Goal: Task Accomplishment & Management: Complete application form

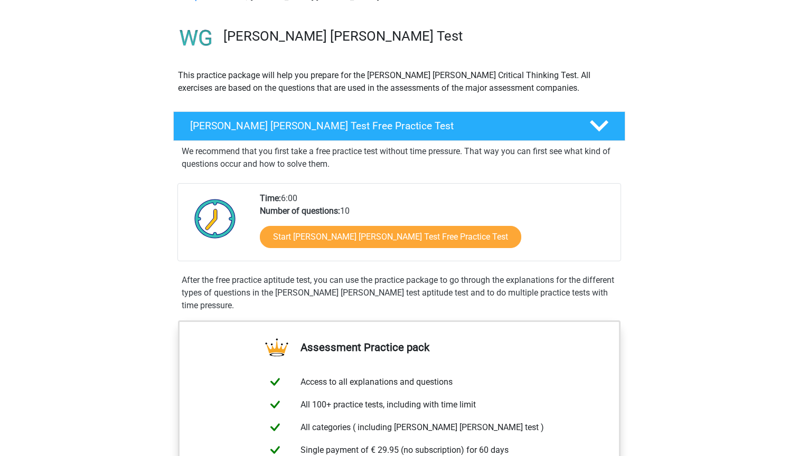
scroll to position [67, 0]
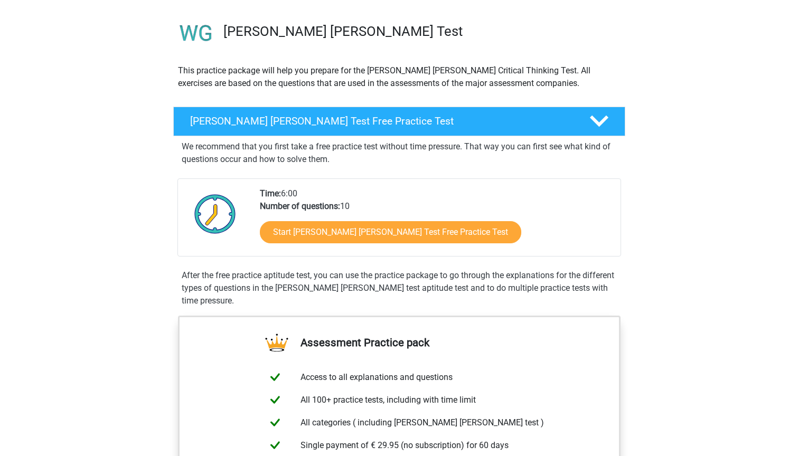
click at [371, 234] on link "Start Watson Glaser Test Free Practice Test" at bounding box center [390, 232] width 261 height 22
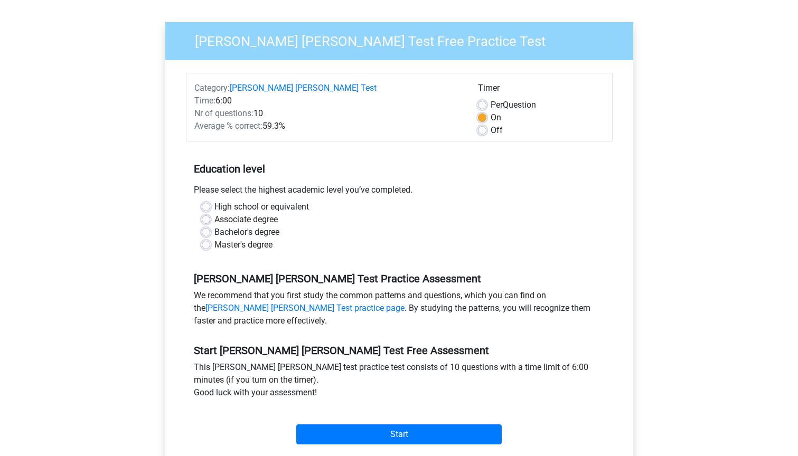
scroll to position [80, 0]
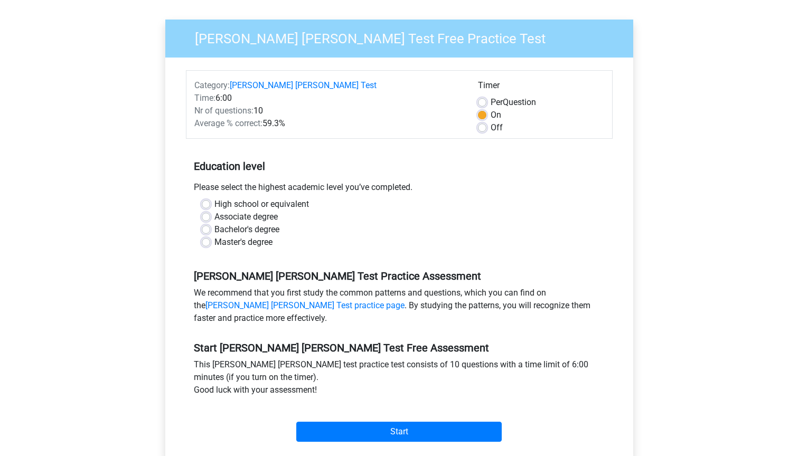
click at [278, 198] on label "High school or equivalent" at bounding box center [261, 204] width 95 height 13
click at [210, 198] on input "High school or equivalent" at bounding box center [206, 203] width 8 height 11
radio input "true"
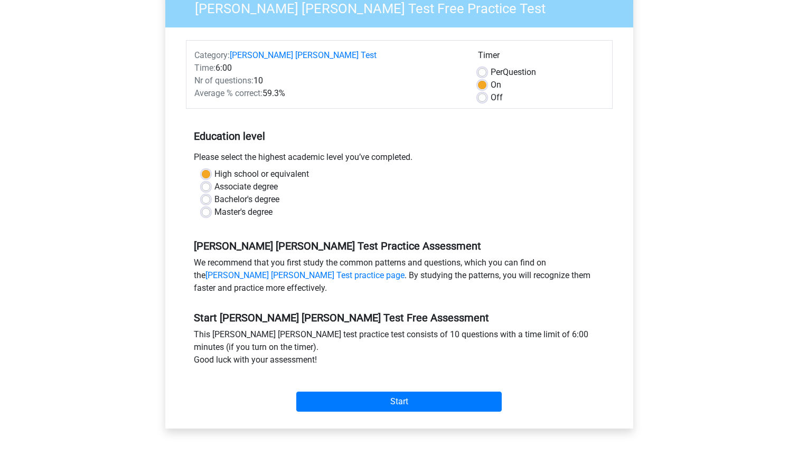
scroll to position [112, 0]
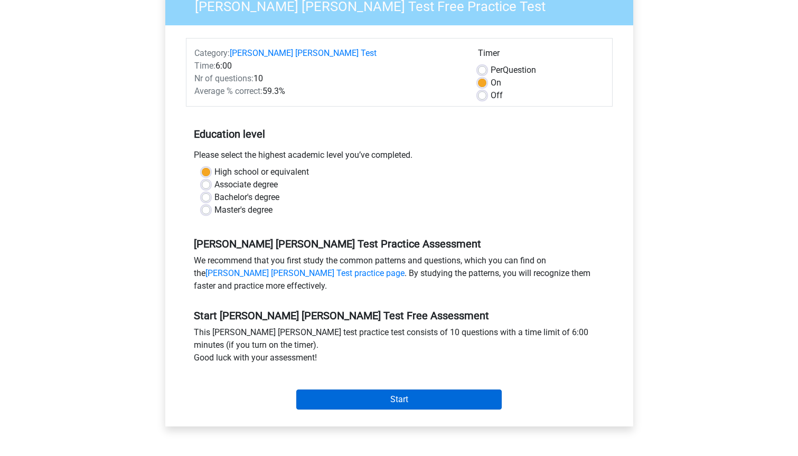
drag, startPoint x: 278, startPoint y: 194, endPoint x: 368, endPoint y: 388, distance: 214.0
click at [368, 390] on input "Start" at bounding box center [398, 400] width 205 height 20
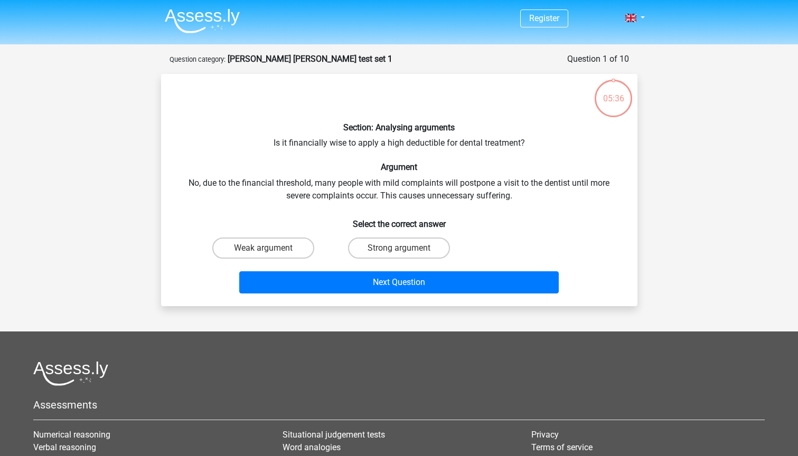
click at [426, 248] on label "Strong argument" at bounding box center [399, 248] width 102 height 21
click at [405, 248] on input "Strong argument" at bounding box center [402, 251] width 7 height 7
radio input "true"
click at [404, 287] on button "Next Question" at bounding box center [398, 282] width 319 height 22
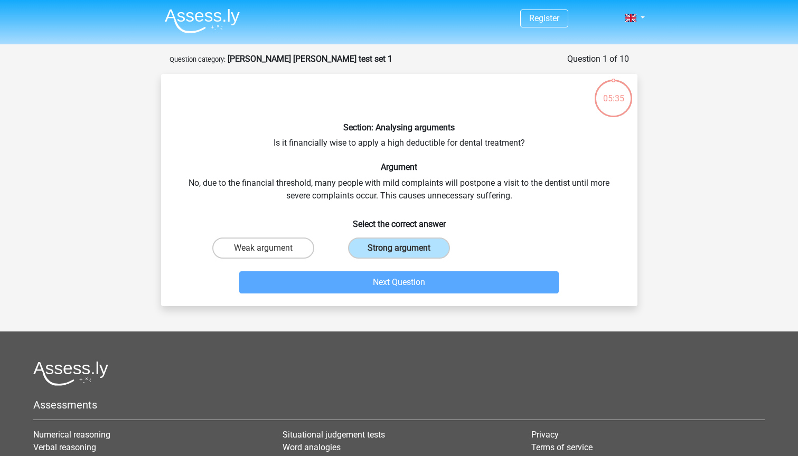
scroll to position [53, 0]
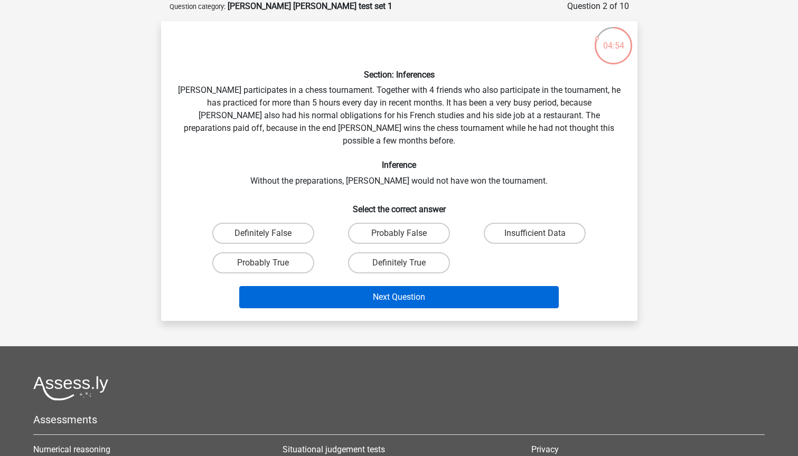
click at [309, 252] on label "Probably True" at bounding box center [263, 262] width 102 height 21
click at [270, 263] on input "Probably True" at bounding box center [266, 266] width 7 height 7
radio input "true"
click at [363, 286] on button "Next Question" at bounding box center [398, 297] width 319 height 22
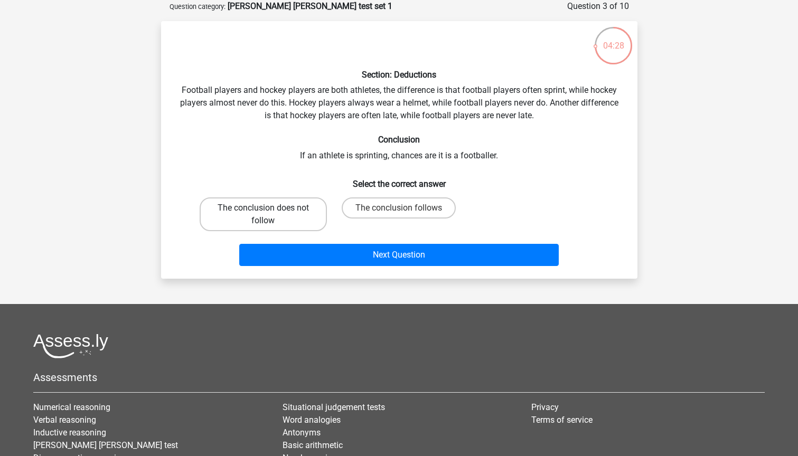
drag, startPoint x: 404, startPoint y: 287, endPoint x: 294, endPoint y: 213, distance: 132.8
click at [294, 213] on label "The conclusion does not follow" at bounding box center [263, 214] width 127 height 34
click at [270, 213] on input "The conclusion does not follow" at bounding box center [266, 211] width 7 height 7
radio input "true"
click at [421, 260] on button "Next Question" at bounding box center [398, 255] width 319 height 22
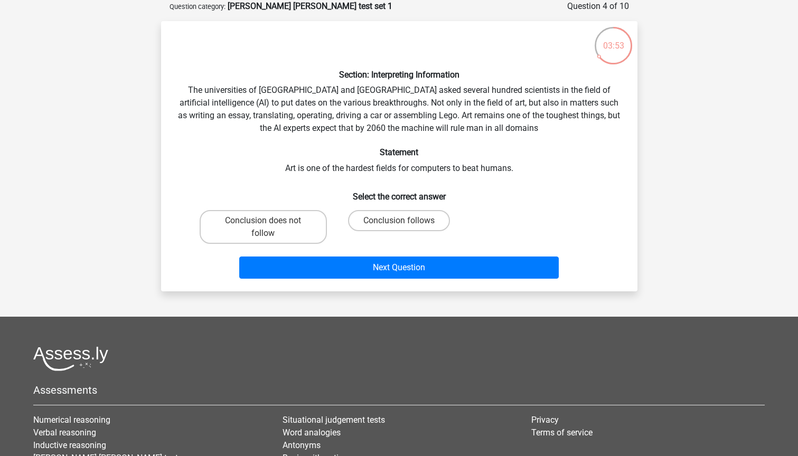
click at [428, 224] on label "Conclusion follows" at bounding box center [399, 220] width 102 height 21
click at [405, 224] on input "Conclusion follows" at bounding box center [402, 224] width 7 height 7
radio input "true"
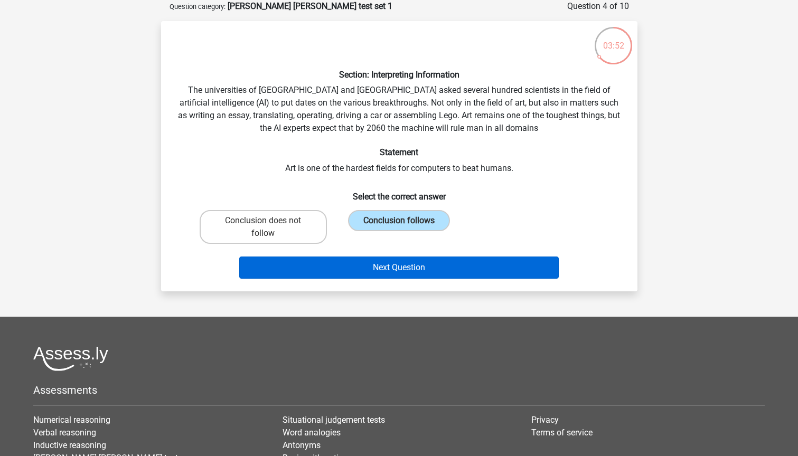
drag, startPoint x: 294, startPoint y: 213, endPoint x: 428, endPoint y: 268, distance: 144.9
click at [428, 268] on button "Next Question" at bounding box center [398, 268] width 319 height 22
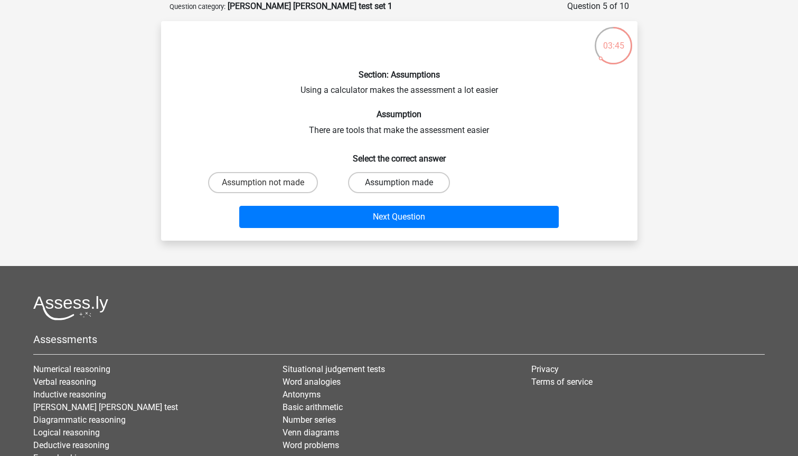
drag, startPoint x: 428, startPoint y: 268, endPoint x: 387, endPoint y: 180, distance: 97.6
click at [387, 180] on label "Assumption made" at bounding box center [399, 182] width 102 height 21
click at [399, 183] on input "Assumption made" at bounding box center [402, 186] width 7 height 7
radio input "true"
click at [371, 221] on button "Next Question" at bounding box center [398, 217] width 319 height 22
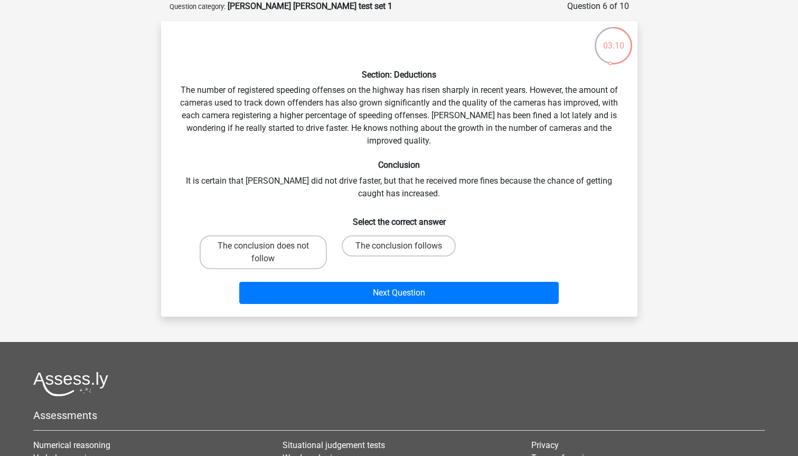
click at [365, 251] on label "The conclusion follows" at bounding box center [399, 245] width 114 height 21
click at [399, 251] on input "The conclusion follows" at bounding box center [402, 249] width 7 height 7
radio input "true"
click at [360, 287] on button "Next Question" at bounding box center [398, 293] width 319 height 22
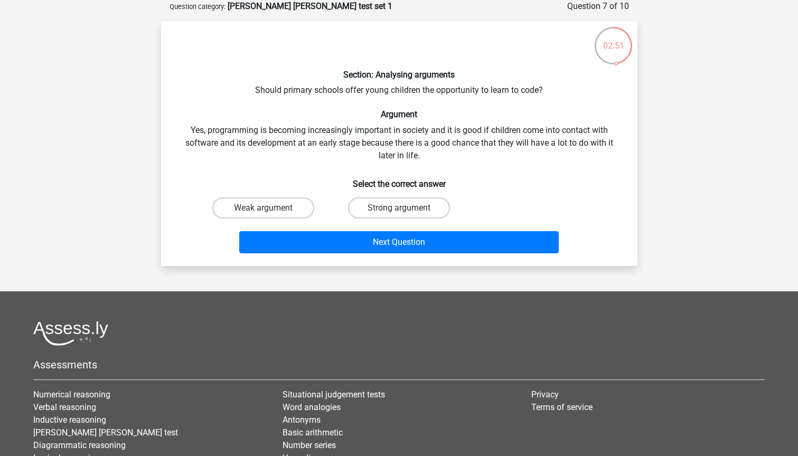
click at [448, 139] on div "Section: Analysing arguments Should primary schools offer young children the op…" at bounding box center [399, 144] width 468 height 228
drag, startPoint x: 387, startPoint y: 180, endPoint x: 386, endPoint y: 207, distance: 28.0
click at [386, 207] on label "Strong argument" at bounding box center [399, 207] width 102 height 21
click at [399, 208] on input "Strong argument" at bounding box center [402, 211] width 7 height 7
radio input "true"
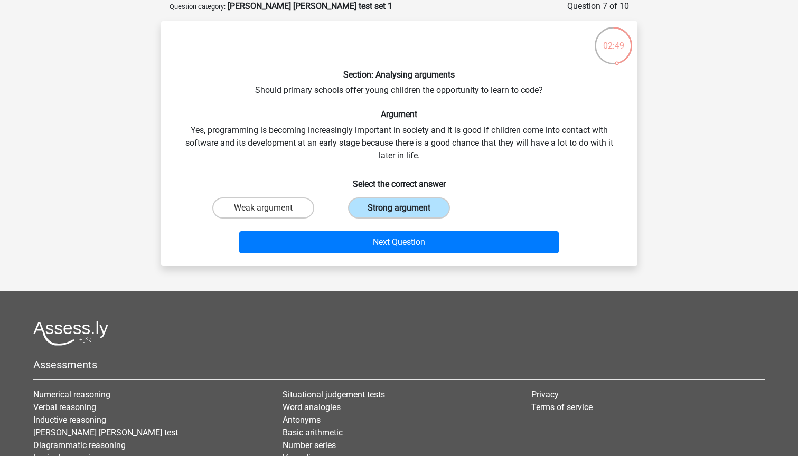
click at [386, 235] on button "Next Question" at bounding box center [398, 242] width 319 height 22
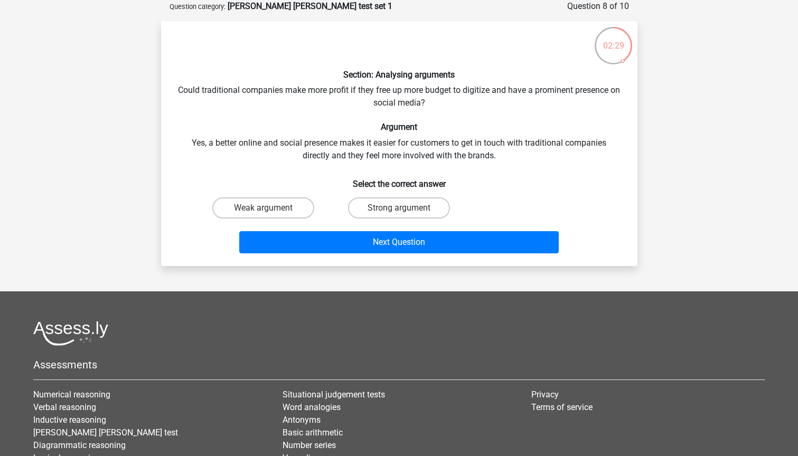
click at [404, 208] on input "Strong argument" at bounding box center [402, 211] width 7 height 7
radio input "true"
click at [407, 242] on button "Next Question" at bounding box center [398, 242] width 319 height 22
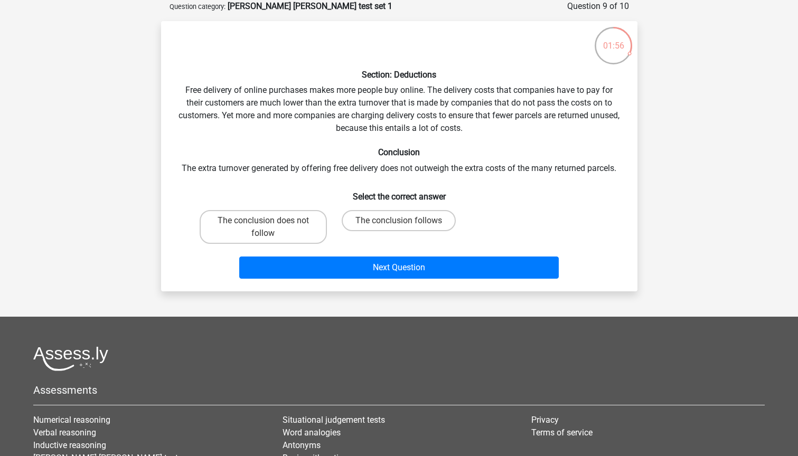
click at [306, 234] on label "The conclusion does not follow" at bounding box center [263, 227] width 127 height 34
click at [270, 228] on input "The conclusion does not follow" at bounding box center [266, 224] width 7 height 7
radio input "true"
click at [385, 277] on button "Next Question" at bounding box center [398, 268] width 319 height 22
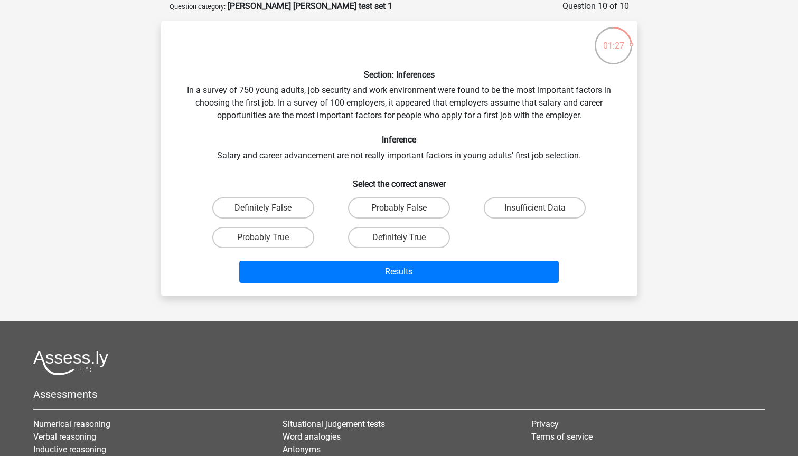
click at [289, 238] on label "Probably True" at bounding box center [263, 237] width 102 height 21
click at [270, 238] on input "Probably True" at bounding box center [266, 241] width 7 height 7
radio input "true"
click at [359, 240] on label "Definitely True" at bounding box center [399, 237] width 102 height 21
click at [399, 240] on input "Definitely True" at bounding box center [402, 241] width 7 height 7
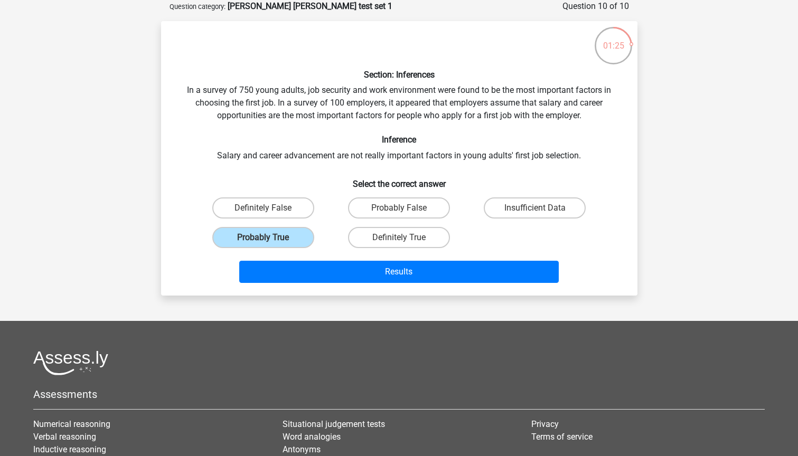
radio input "true"
click at [345, 267] on button "Results" at bounding box center [398, 272] width 319 height 22
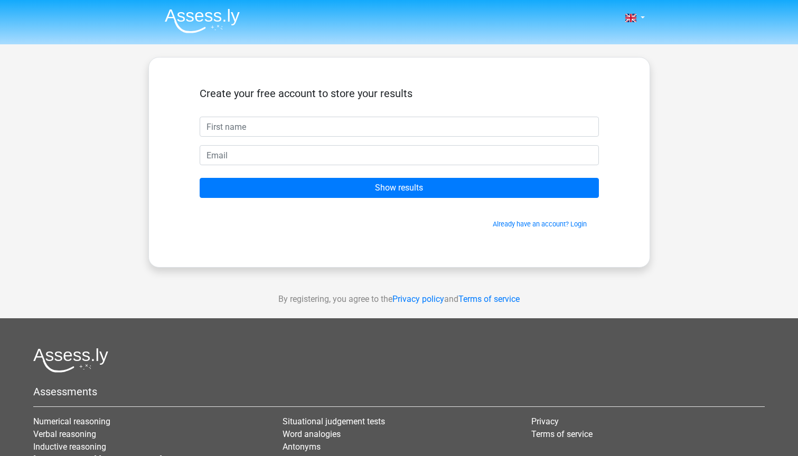
click at [383, 186] on input "Show results" at bounding box center [399, 188] width 399 height 20
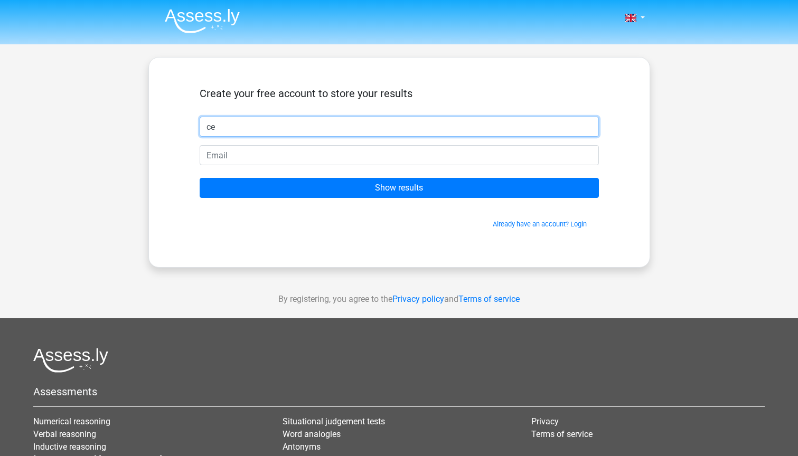
type input "c"
type input "X"
type input "Cecilia M"
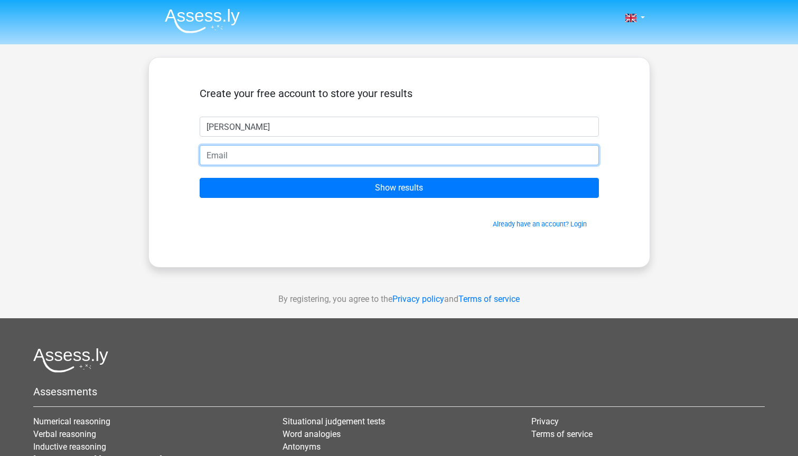
drag, startPoint x: 0, startPoint y: 0, endPoint x: 321, endPoint y: 157, distance: 357.3
type input "c.mulligan@student.fdu.edu"
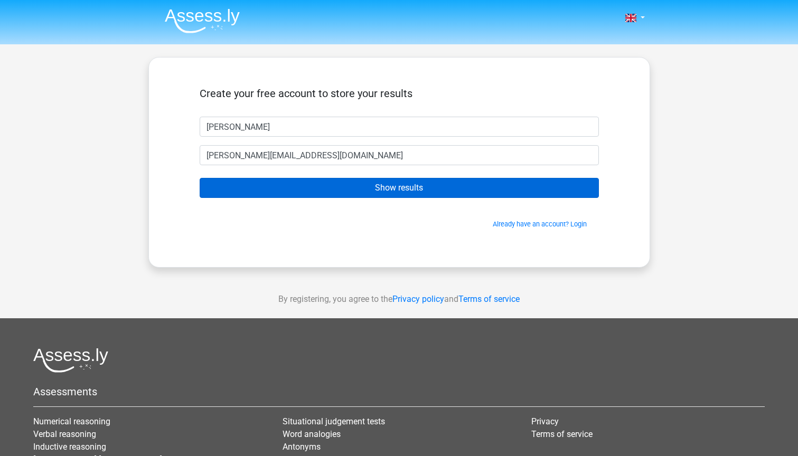
drag, startPoint x: 321, startPoint y: 157, endPoint x: 309, endPoint y: 185, distance: 30.8
click at [309, 185] on input "Show results" at bounding box center [399, 188] width 399 height 20
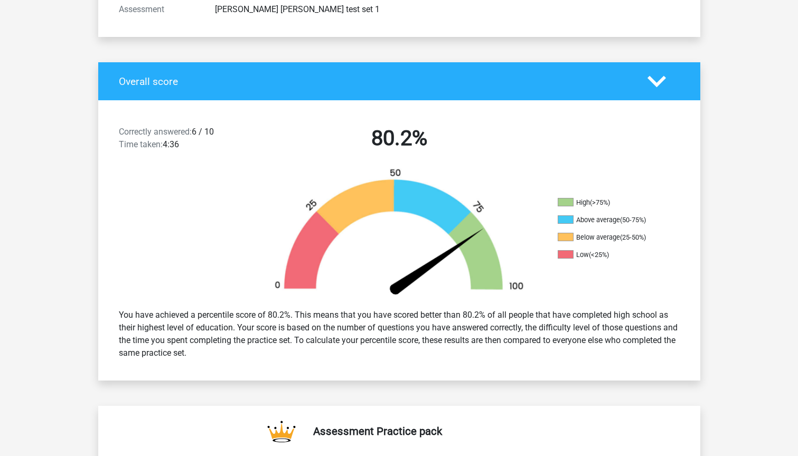
scroll to position [168, 0]
